Goal: Find contact information: Find contact information

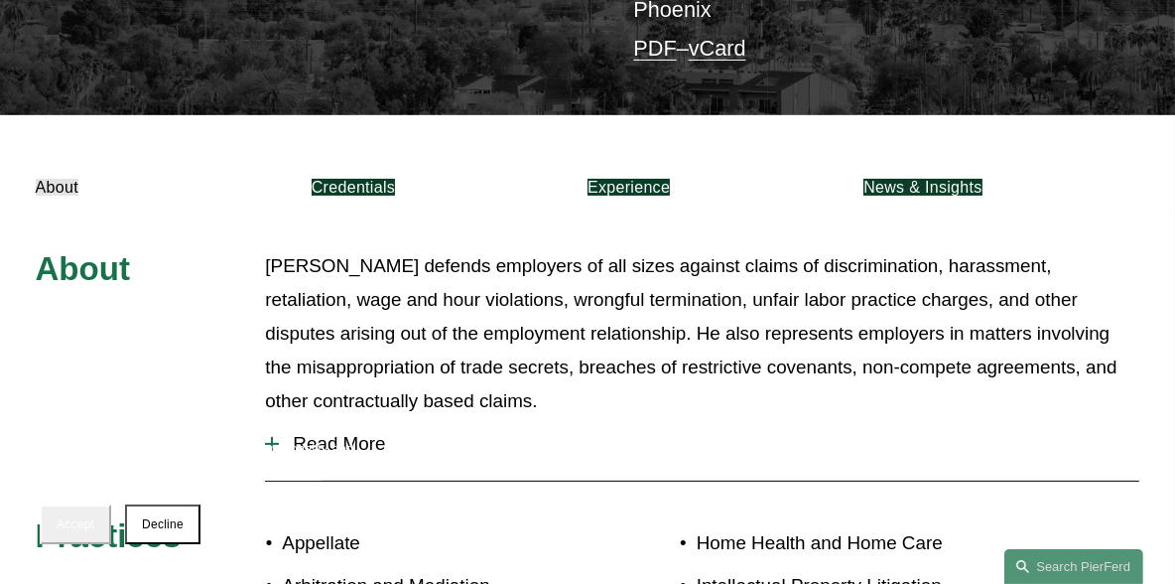
scroll to position [451, 0]
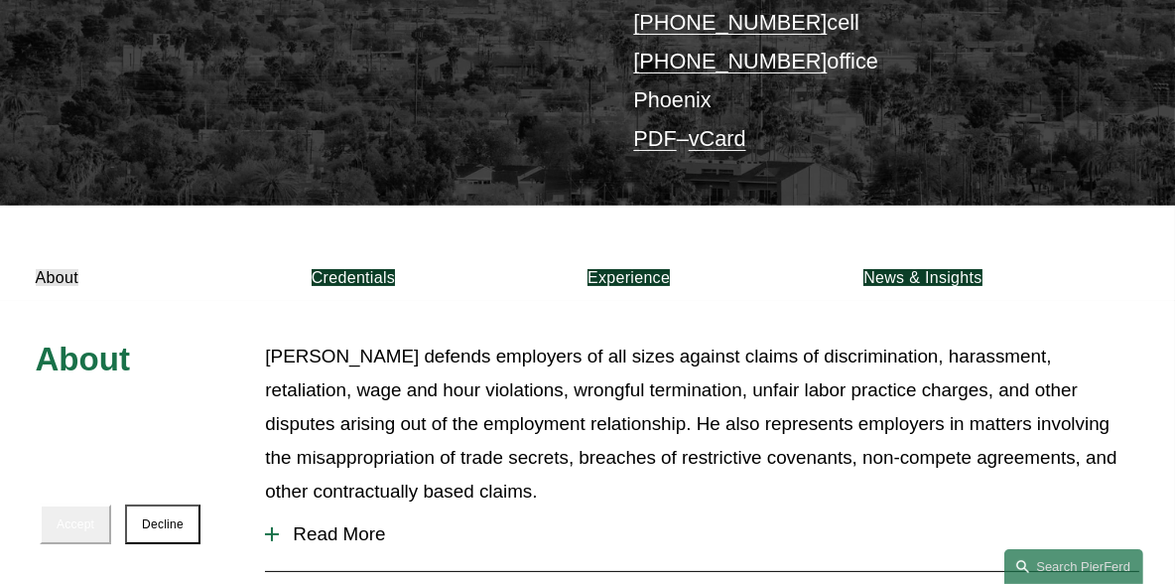
click at [395, 269] on link "Credentials" at bounding box center [353, 277] width 83 height 17
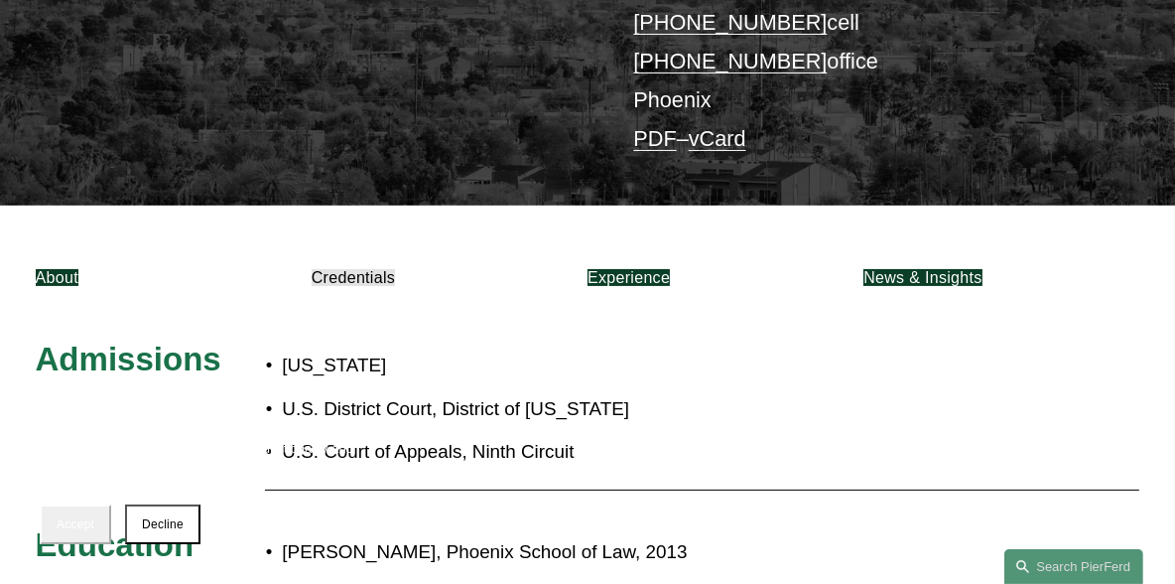
click at [640, 439] on div "Arizona U.S. District Court, District of Arizona U.S. Court of Appeals, Ninth C…" at bounding box center [472, 408] width 414 height 138
click at [98, 549] on section "We use cookies to provide necessary functionality and improve your experience. …" at bounding box center [198, 490] width 357 height 147
click at [97, 532] on button "Accept" at bounding box center [75, 524] width 71 height 40
click at [670, 269] on link "Experience" at bounding box center [629, 277] width 82 height 17
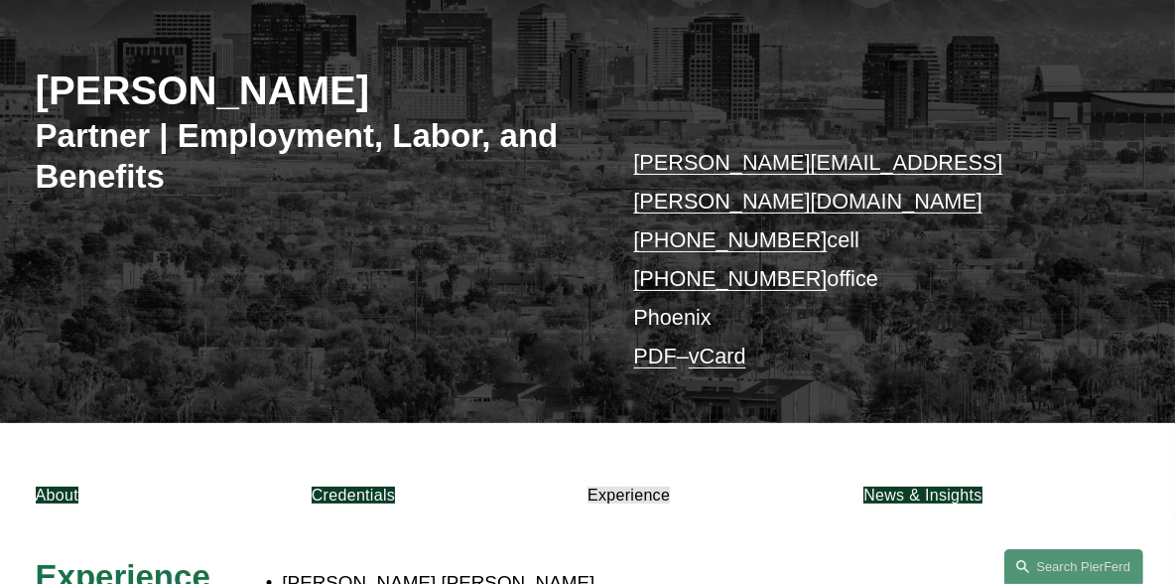
scroll to position [212, 0]
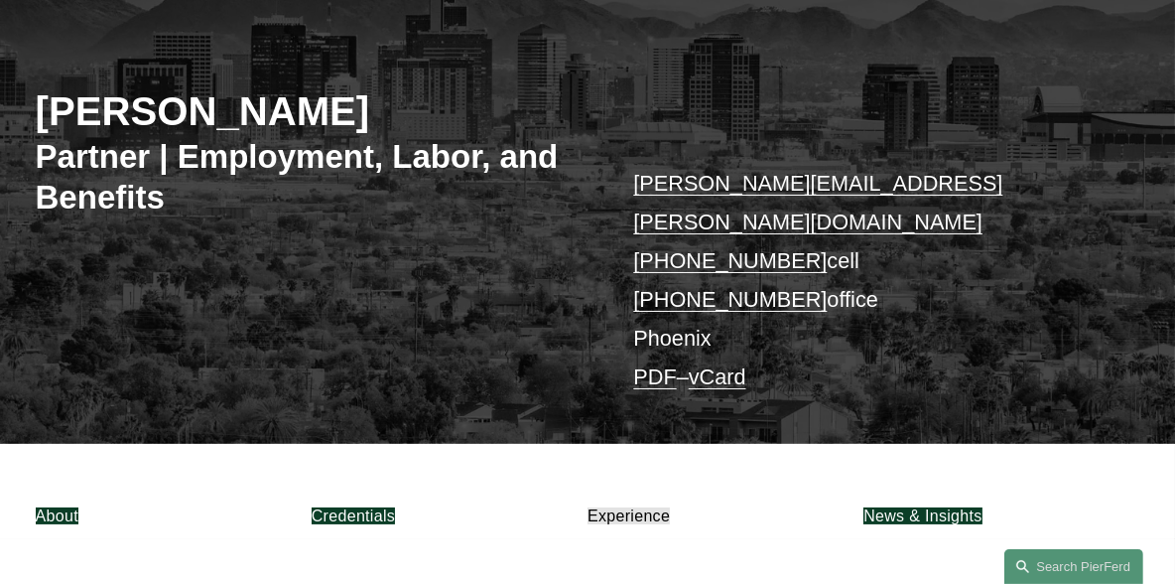
click at [732, 364] on link "vCard" at bounding box center [718, 376] width 58 height 25
click at [550, 243] on div "Alejandro Pérez Partner | Employment, Labor, and Benefits alejandro.perez@pierf…" at bounding box center [587, 219] width 1175 height 451
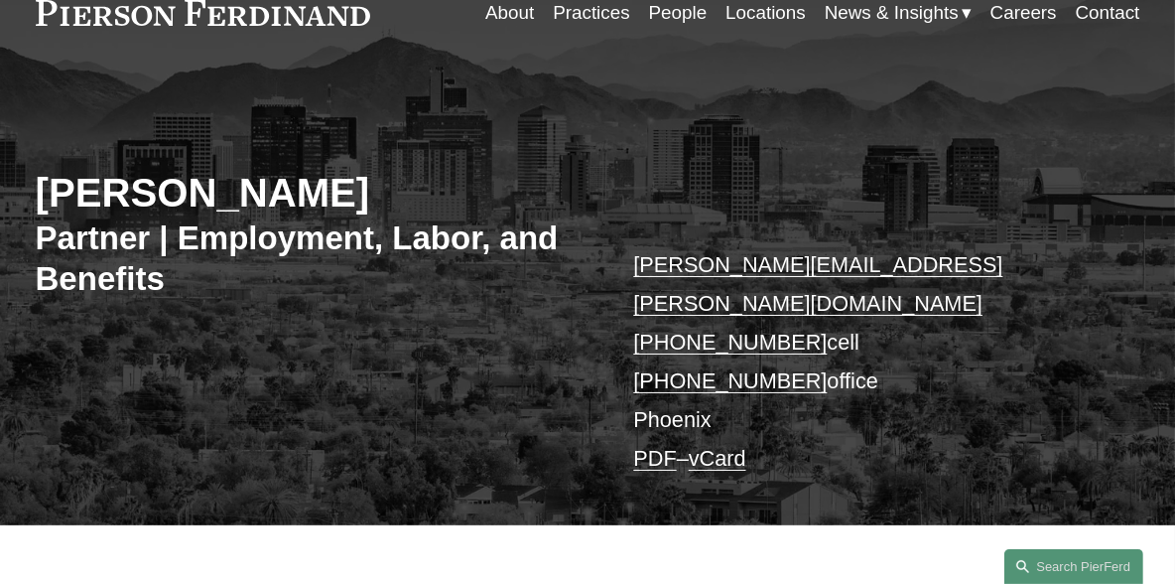
scroll to position [32, 0]
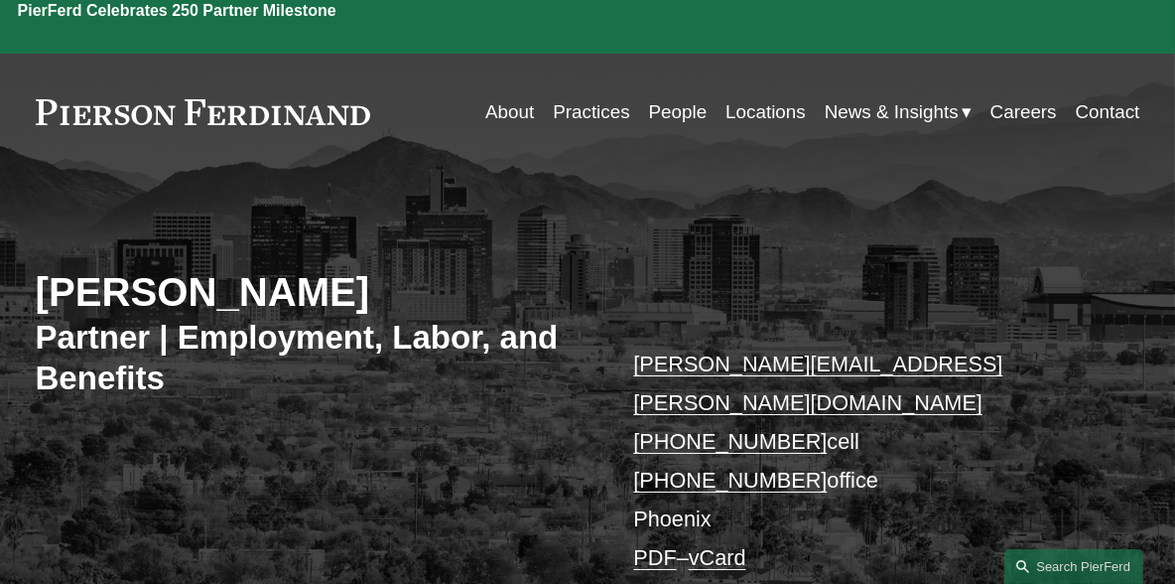
click at [758, 93] on link "Locations" at bounding box center [765, 112] width 80 height 38
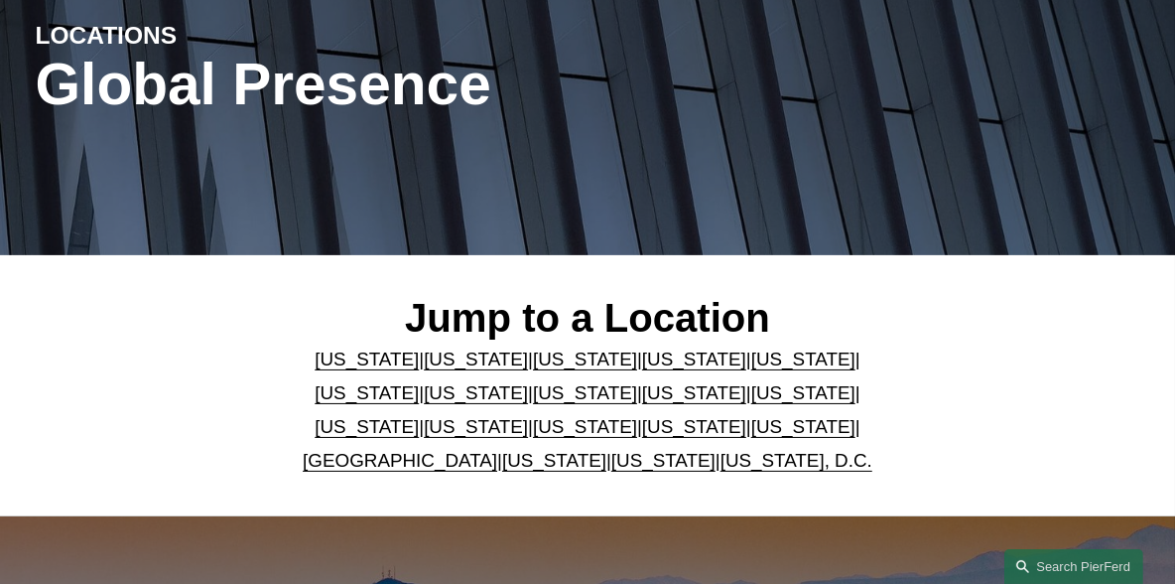
scroll to position [270, 0]
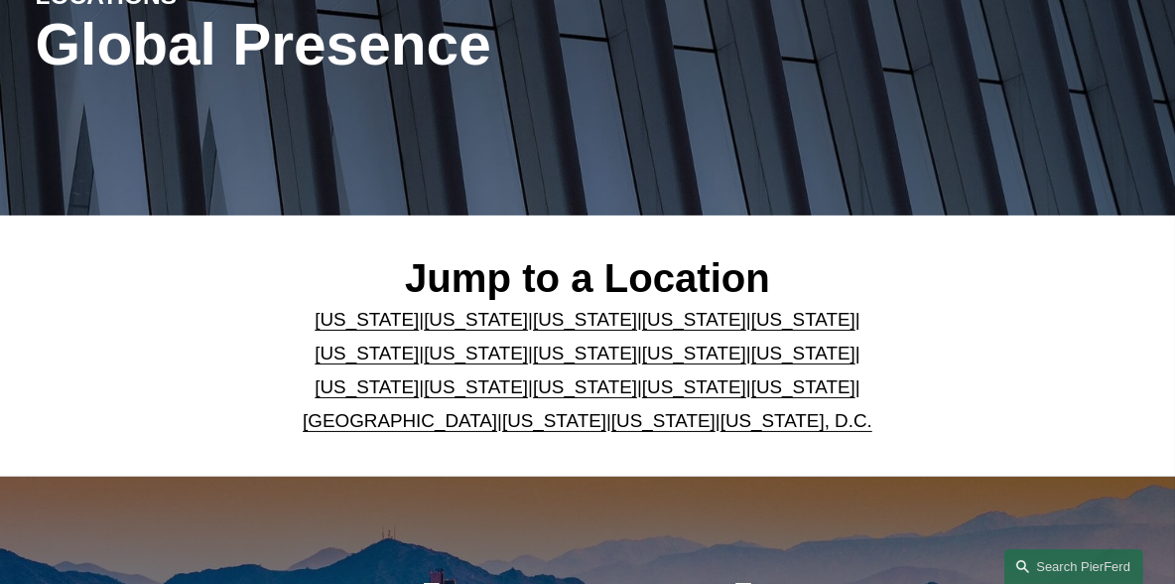
click at [315, 321] on link "[US_STATE]" at bounding box center [367, 319] width 104 height 21
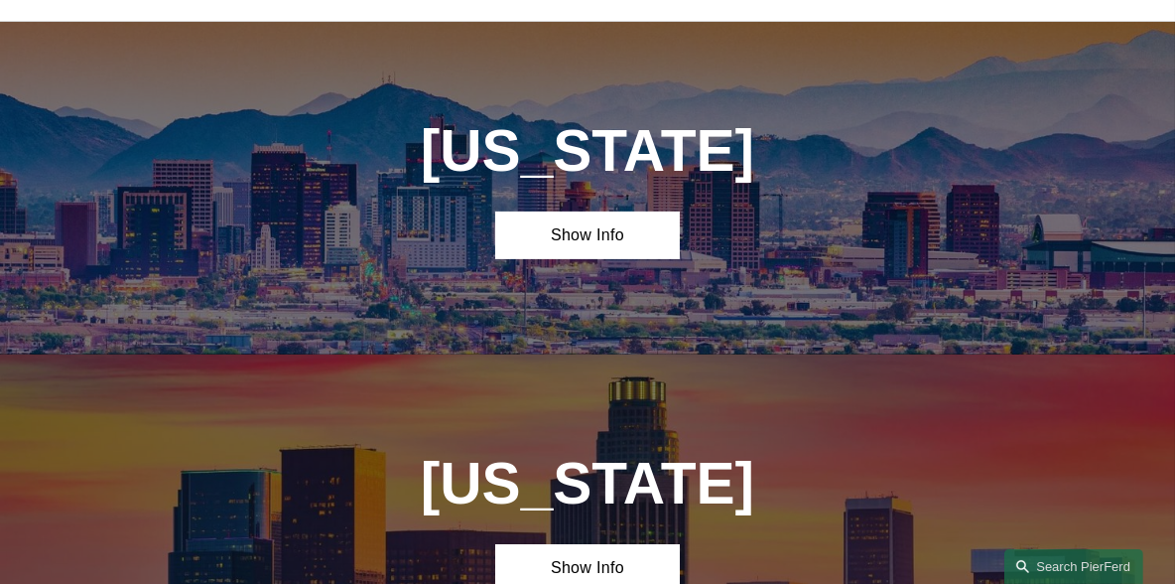
scroll to position [750, 0]
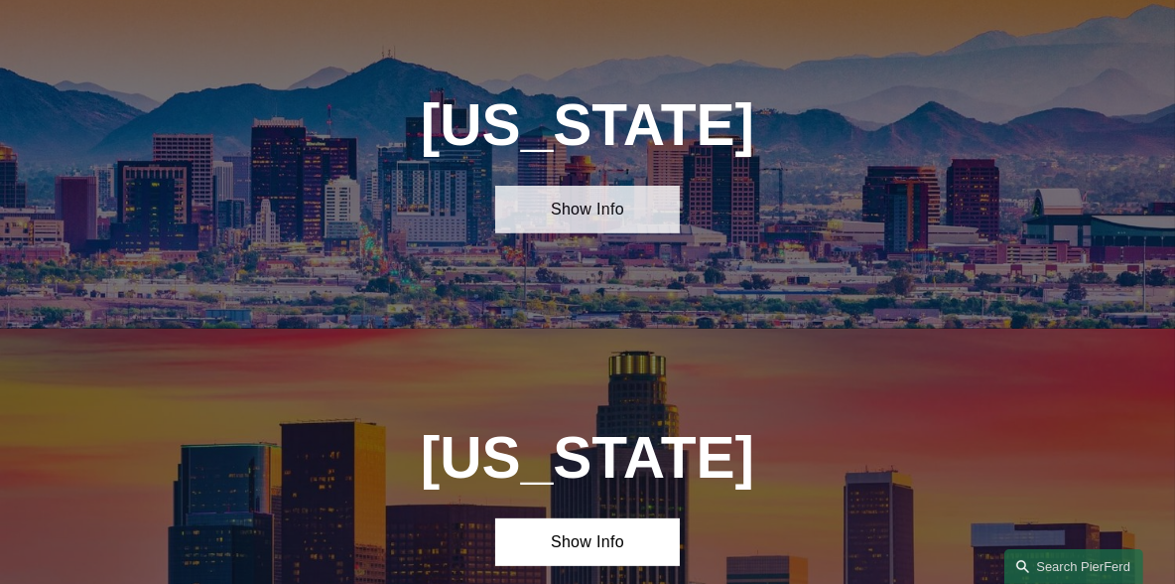
click at [604, 232] on link "Show Info" at bounding box center [587, 210] width 185 height 48
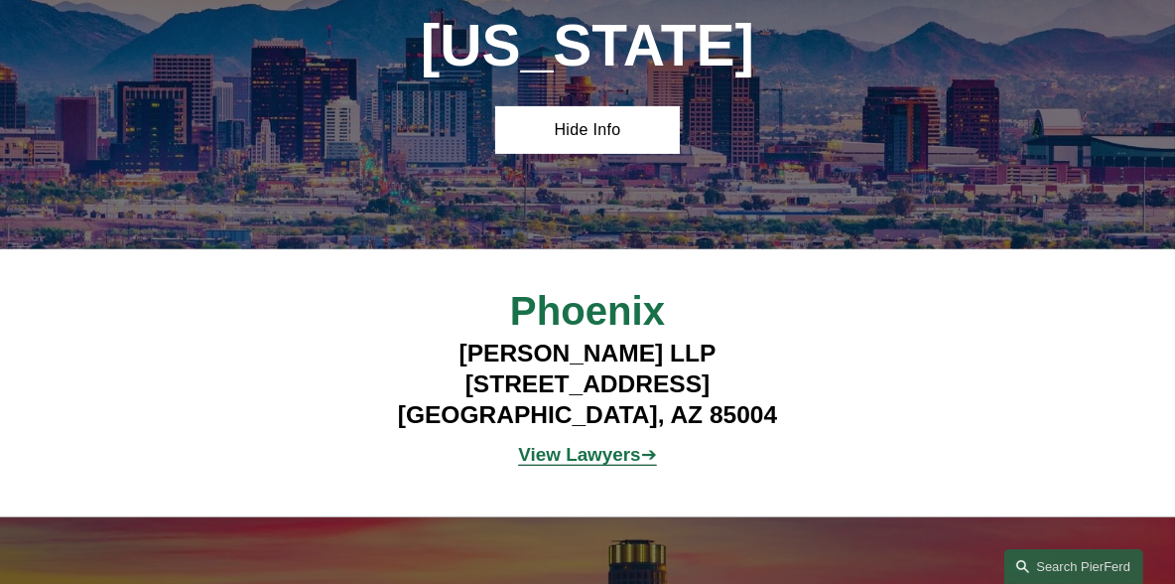
scroll to position [1021, 0]
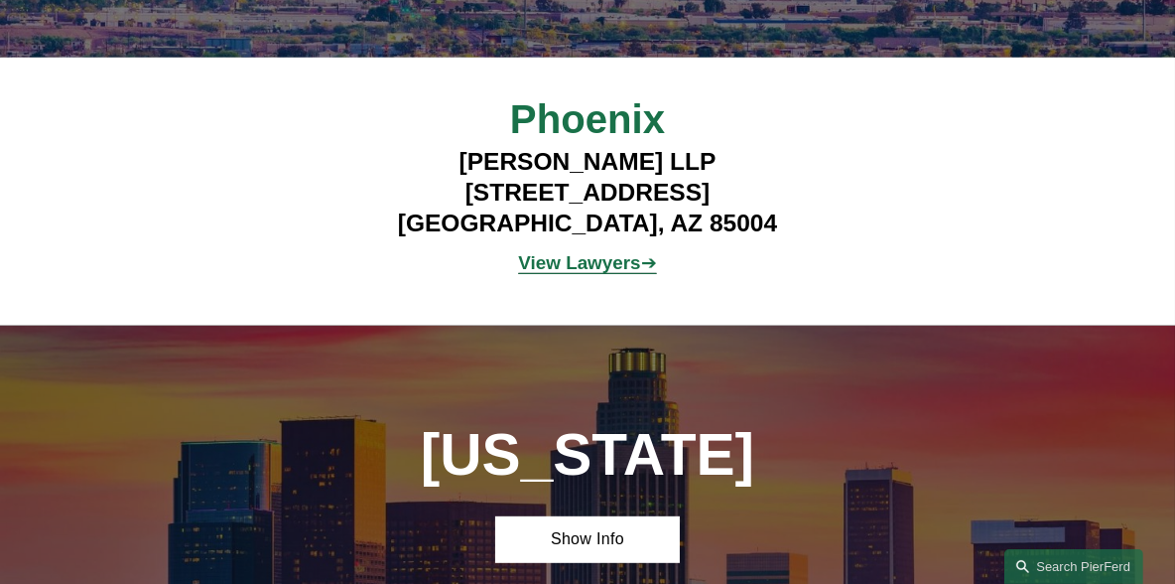
drag, startPoint x: 718, startPoint y: 172, endPoint x: 458, endPoint y: 174, distance: 259.0
click at [458, 174] on h4 "Pierson Ferdinand LLP 2 North Central Ave, Suite 1800 Phoenix, AZ 85004" at bounding box center [587, 192] width 460 height 92
click at [587, 273] on strong "View Lawyers" at bounding box center [579, 262] width 122 height 21
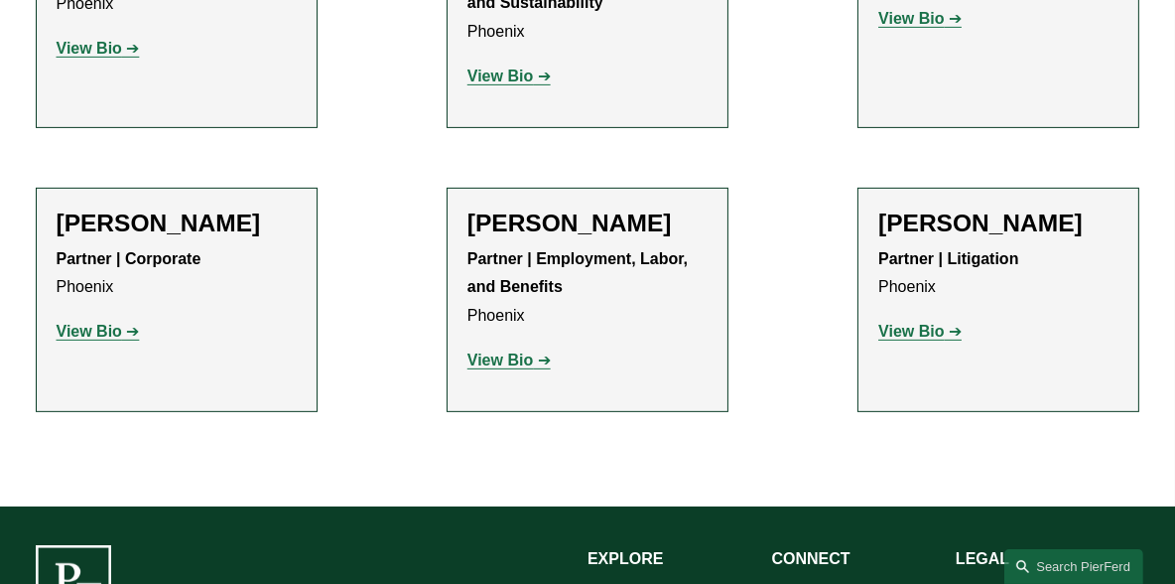
scroll to position [721, 0]
